Goal: Information Seeking & Learning: Understand process/instructions

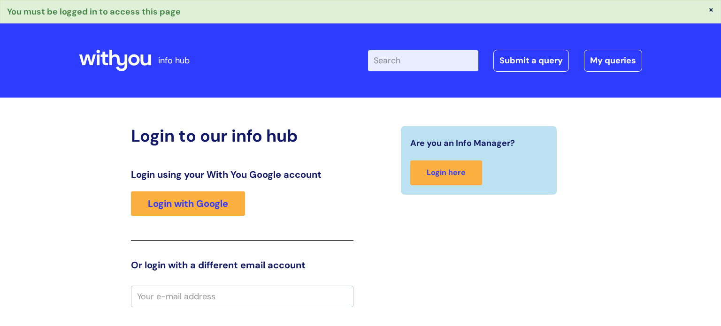
scroll to position [47, 0]
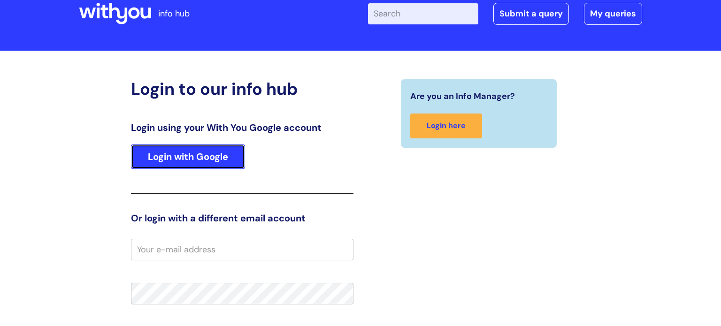
click at [223, 163] on link "Login with Google" at bounding box center [188, 157] width 114 height 24
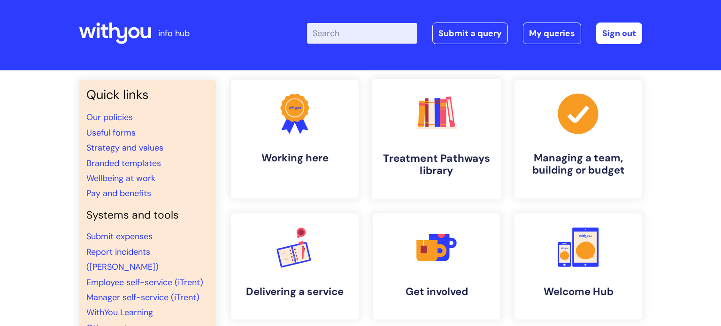
scroll to position [5, 0]
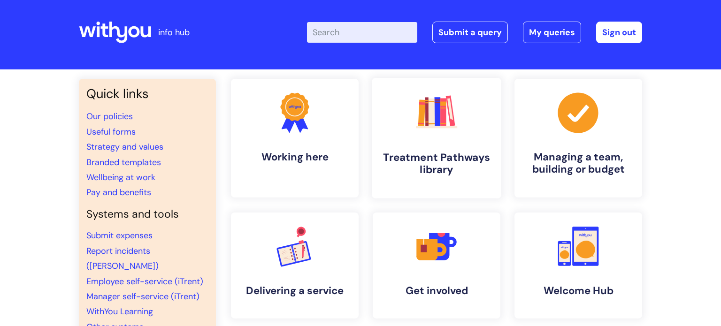
click at [433, 113] on rect at bounding box center [431, 113] width 7 height 28
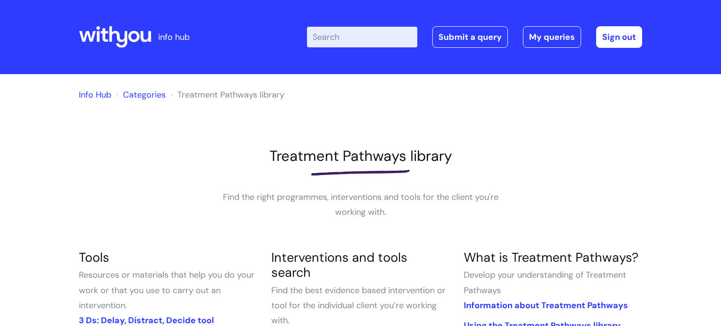
click at [343, 42] on input "Enter your search term here..." at bounding box center [362, 37] width 110 height 21
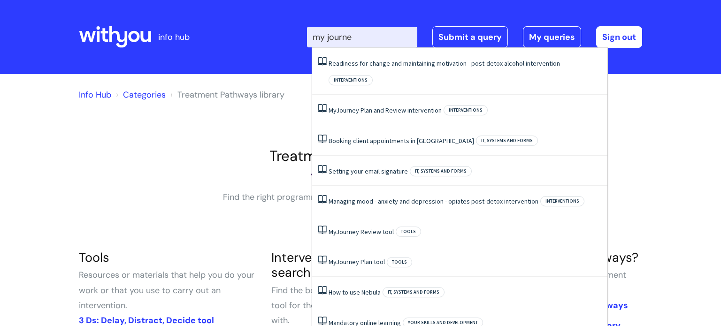
type input "my journey"
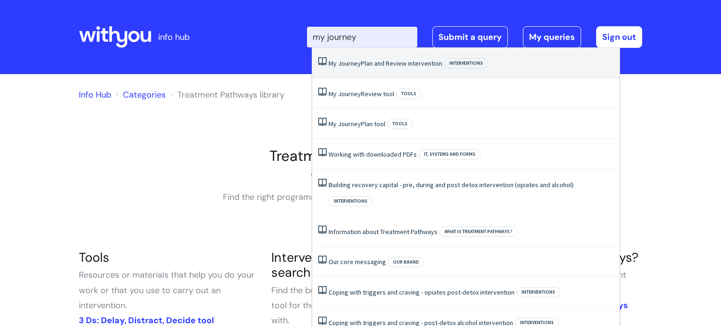
click at [389, 62] on link "My Journey Plan and Review intervention" at bounding box center [386, 63] width 114 height 8
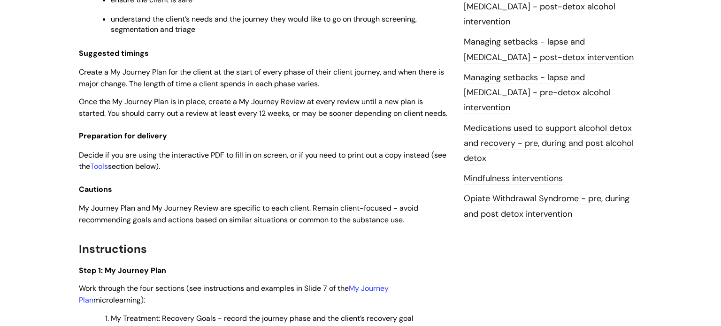
scroll to position [1012, 0]
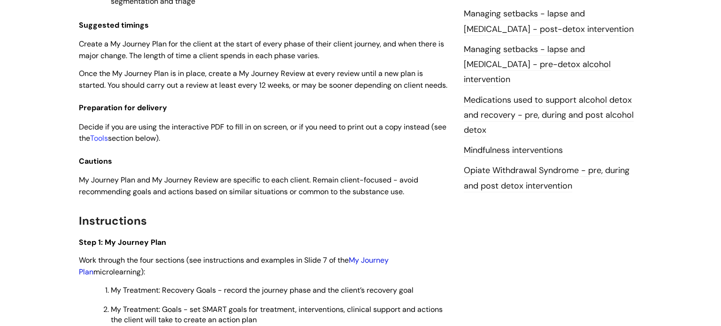
click at [382, 275] on link "My Journey Plan" at bounding box center [234, 266] width 310 height 22
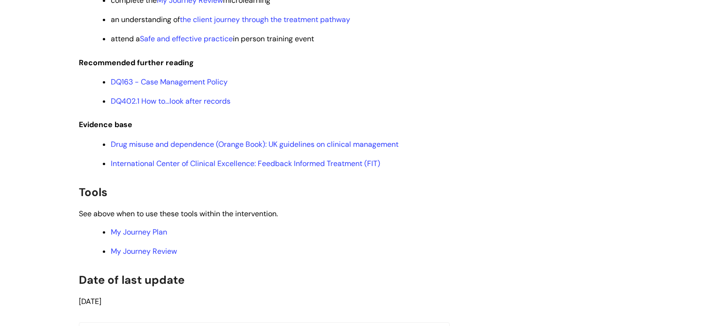
scroll to position [1940, 0]
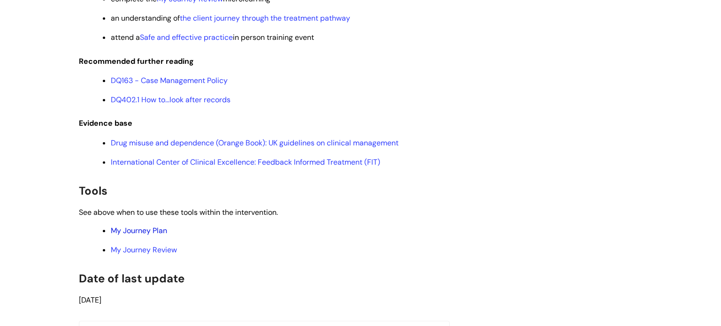
click at [148, 236] on link "My Journey Plan" at bounding box center [139, 231] width 56 height 10
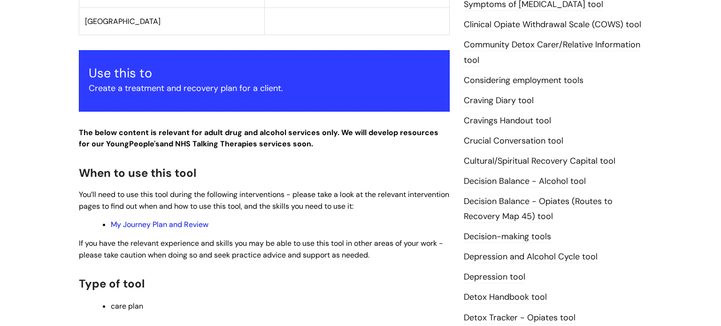
scroll to position [403, 0]
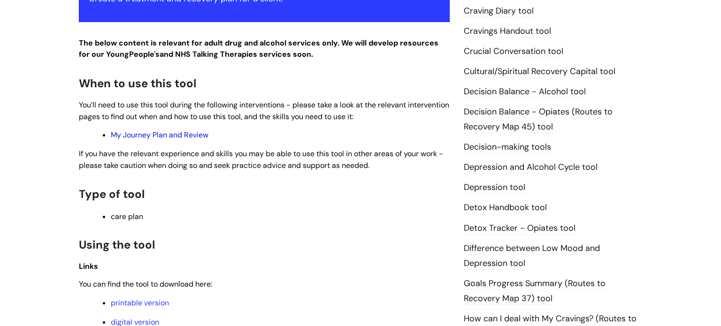
click at [184, 137] on link "My Journey Plan and Review" at bounding box center [160, 135] width 98 height 10
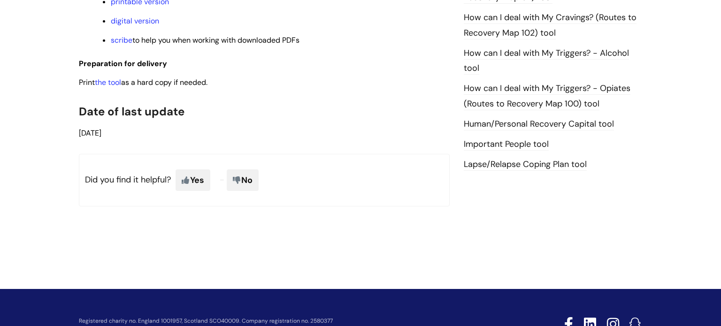
scroll to position [665, 0]
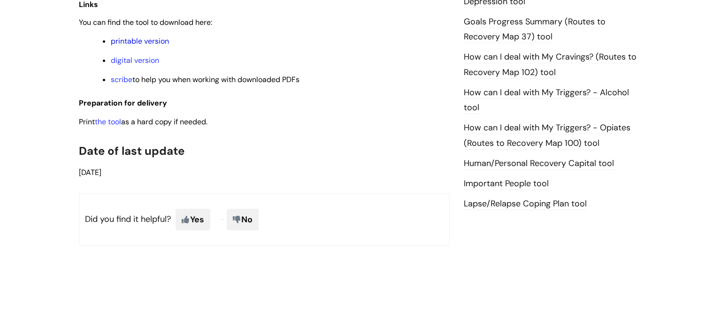
click at [149, 42] on link "printable version" at bounding box center [140, 41] width 58 height 10
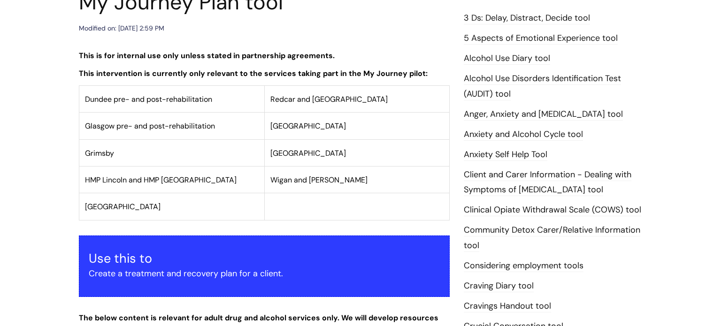
scroll to position [0, 0]
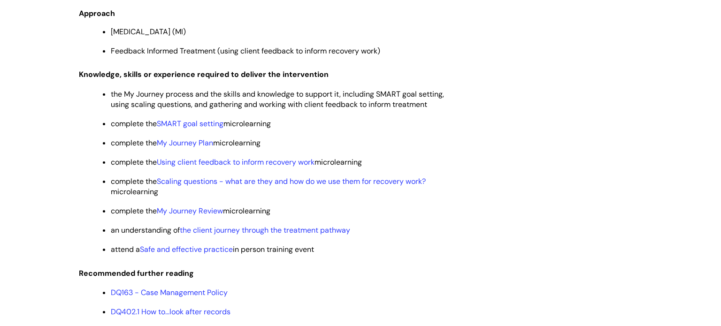
scroll to position [1735, 0]
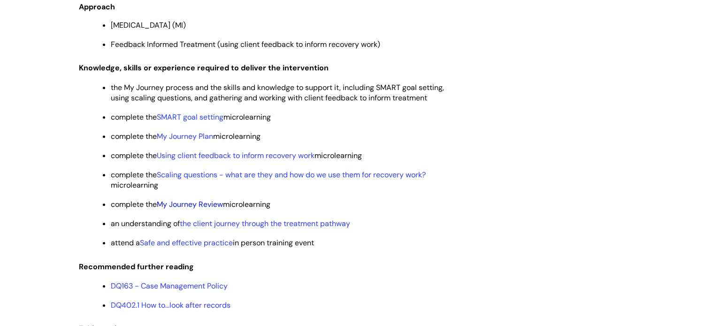
click at [211, 209] on link "My Journey Review" at bounding box center [190, 205] width 66 height 10
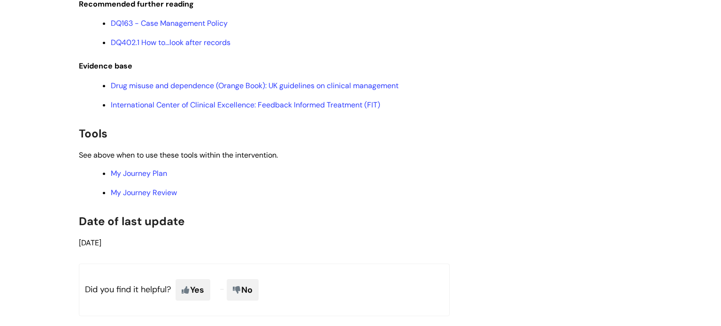
scroll to position [2152, 0]
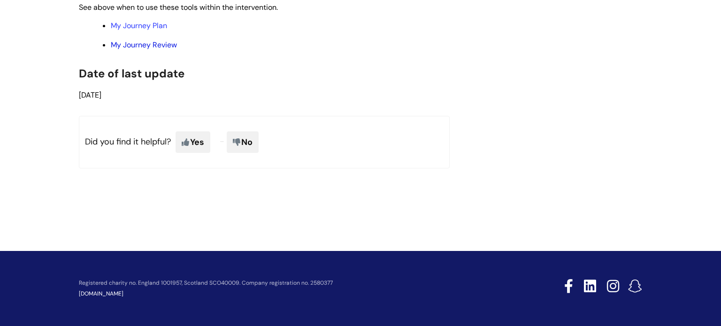
click at [163, 50] on link "My Journey Review" at bounding box center [144, 45] width 66 height 10
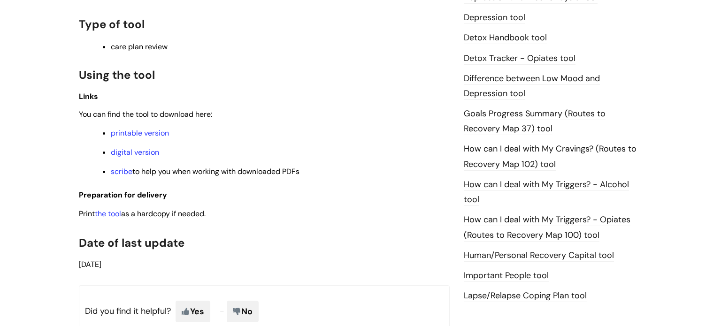
scroll to position [575, 0]
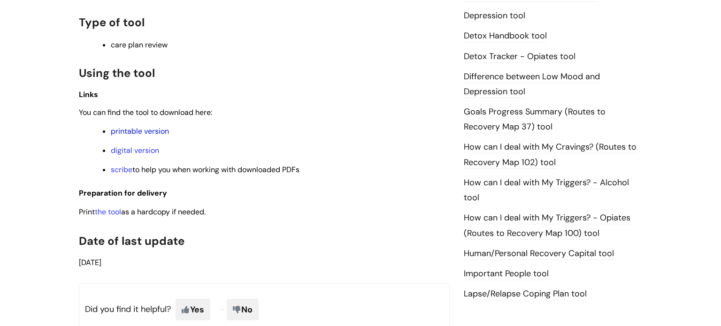
click at [137, 133] on link "printable version" at bounding box center [140, 131] width 58 height 10
